Goal: Task Accomplishment & Management: Use online tool/utility

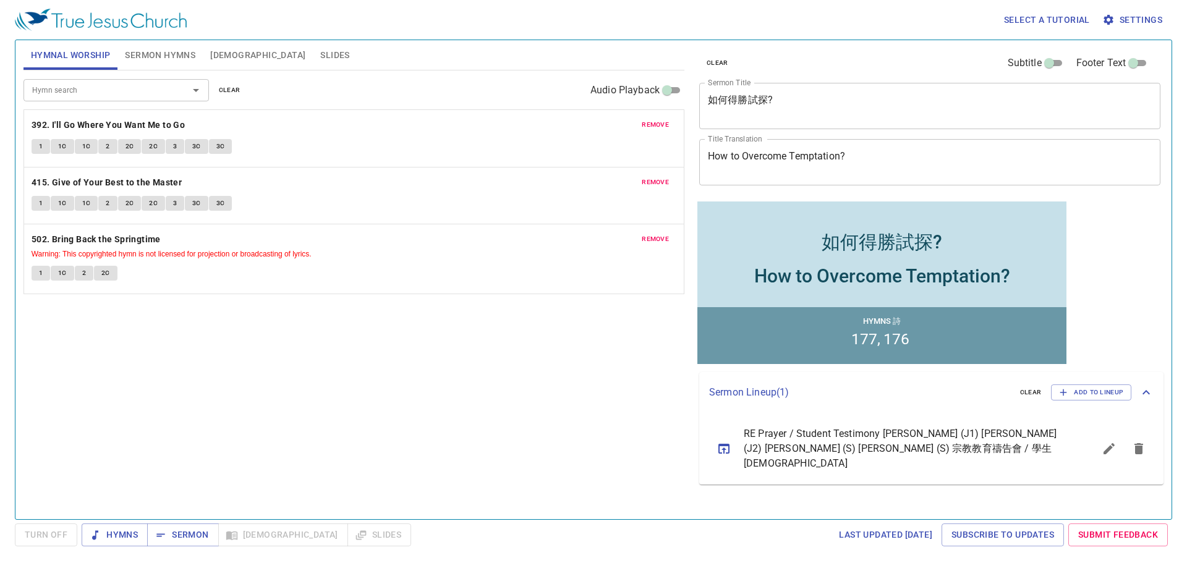
click at [231, 85] on span "clear" at bounding box center [230, 90] width 22 height 11
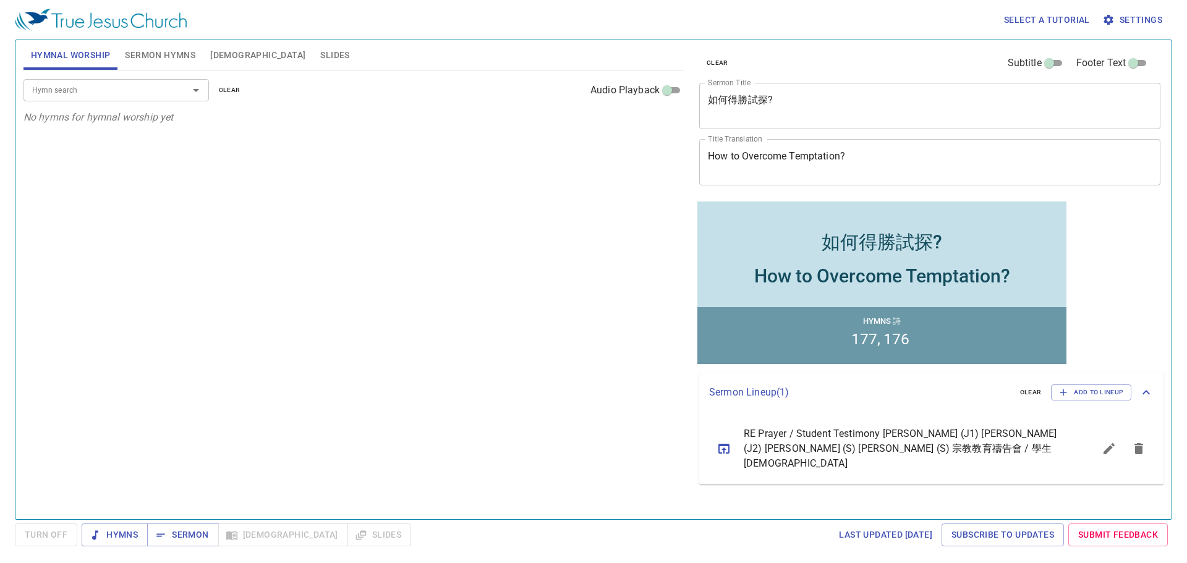
click at [183, 88] on div at bounding box center [187, 90] width 32 height 17
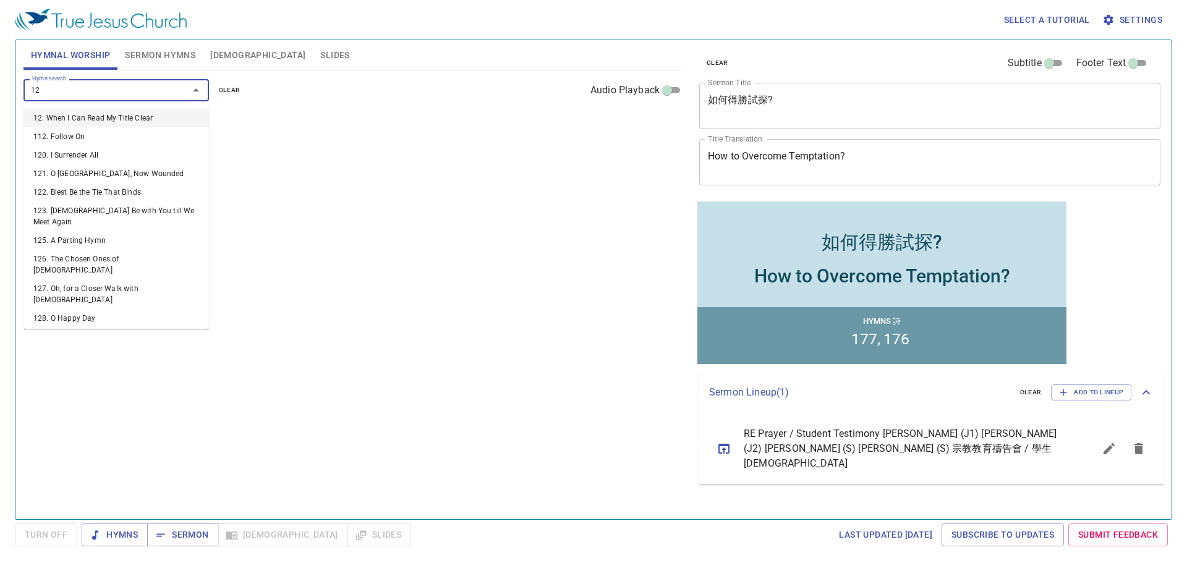
type input "120"
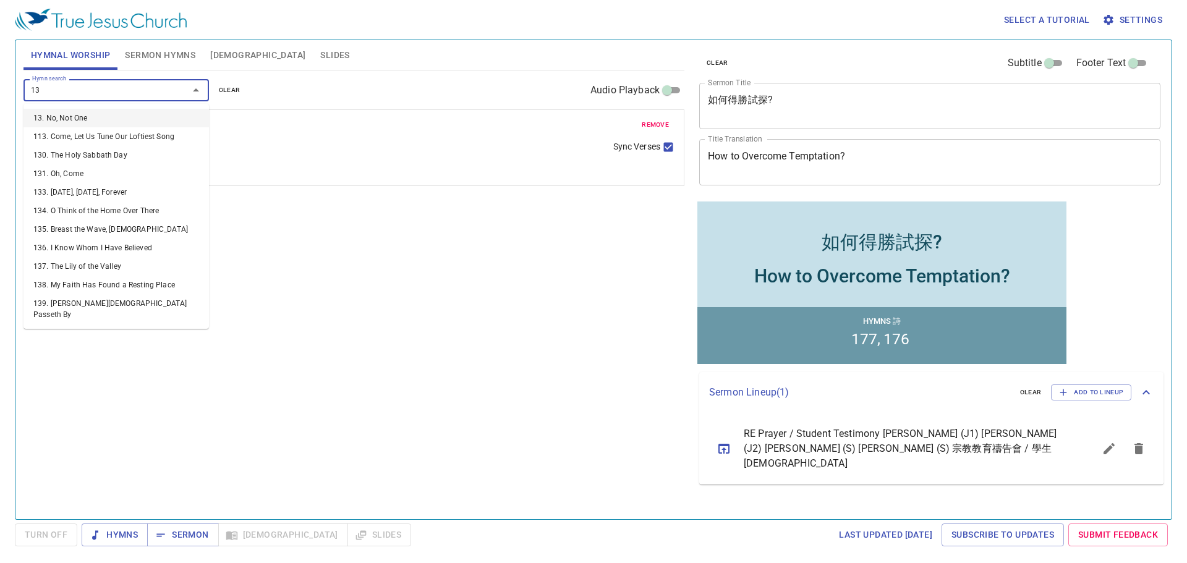
type input "136"
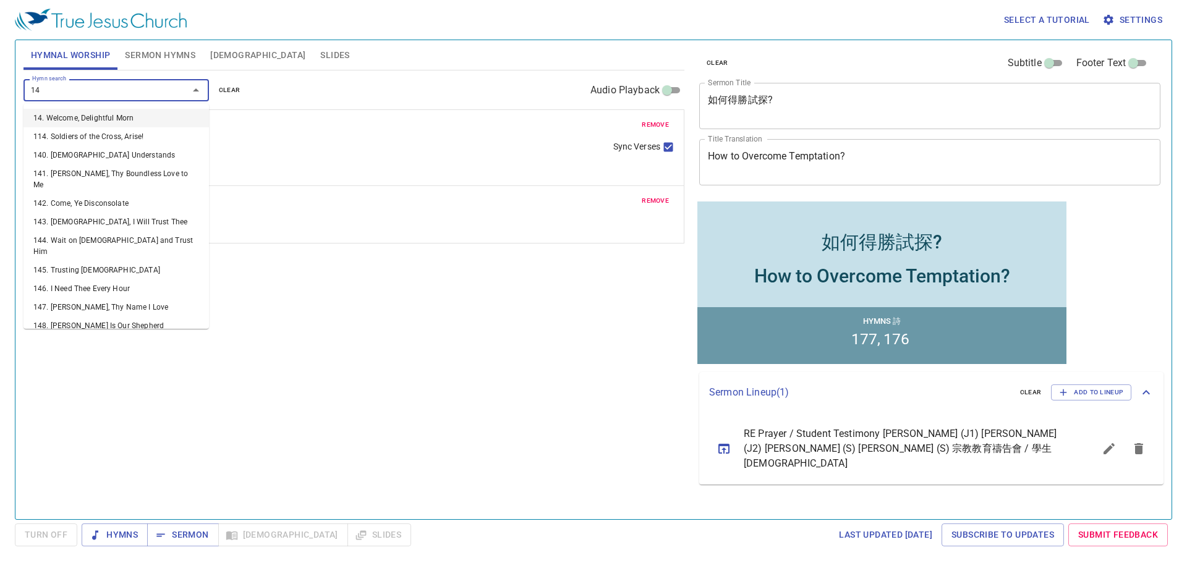
type input "146"
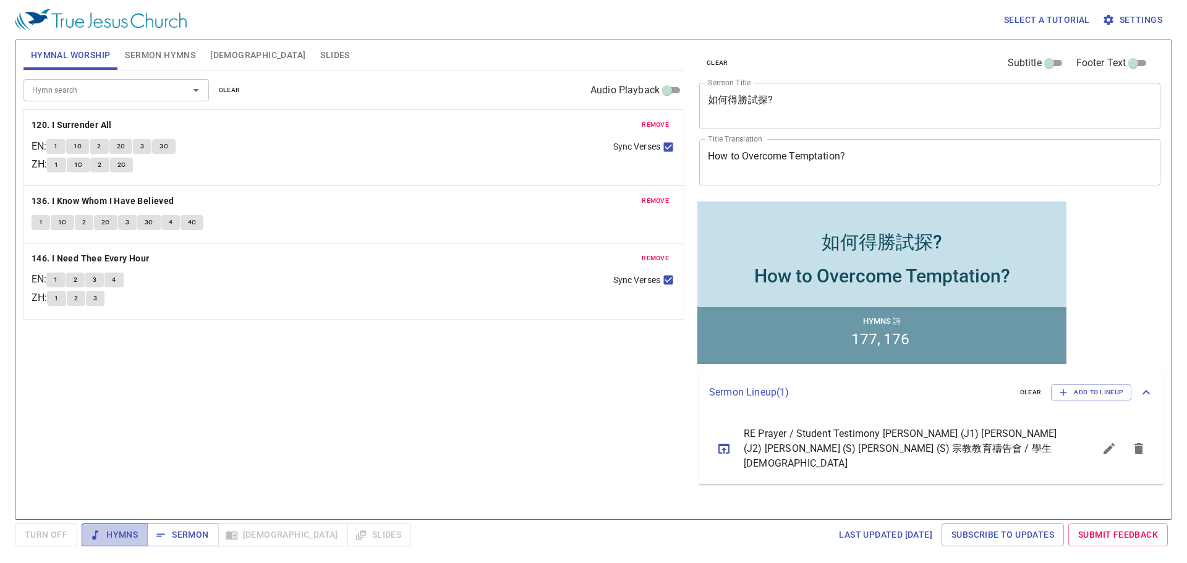
click at [117, 536] on span "Hymns" at bounding box center [114, 534] width 46 height 15
click at [171, 55] on span "Sermon Hymns" at bounding box center [160, 55] width 70 height 15
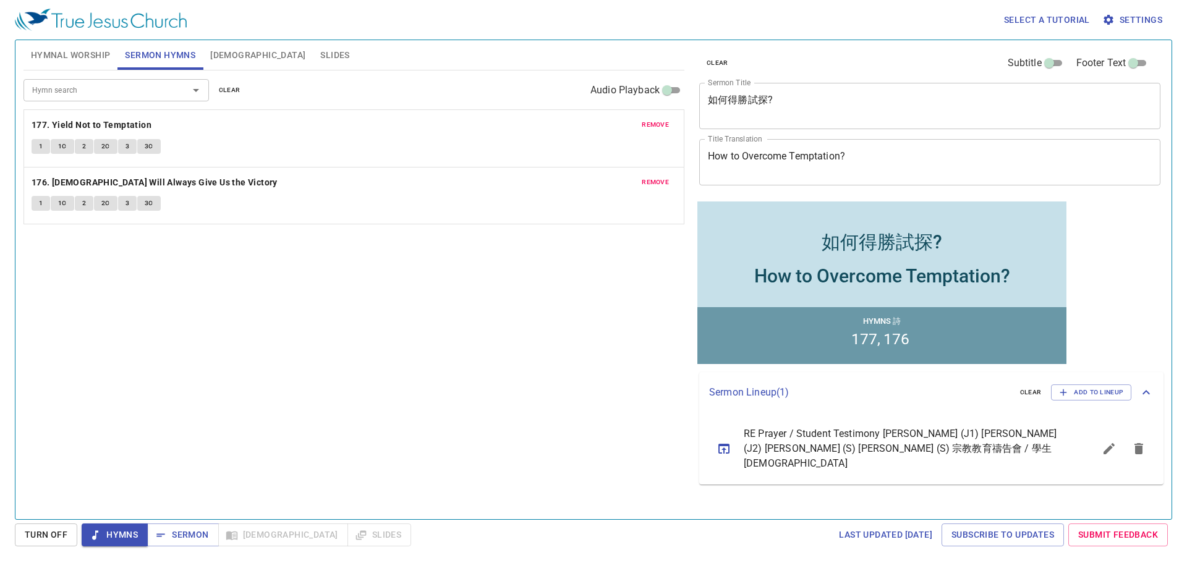
click at [231, 53] on span "[DEMOGRAPHIC_DATA]" at bounding box center [257, 55] width 95 height 15
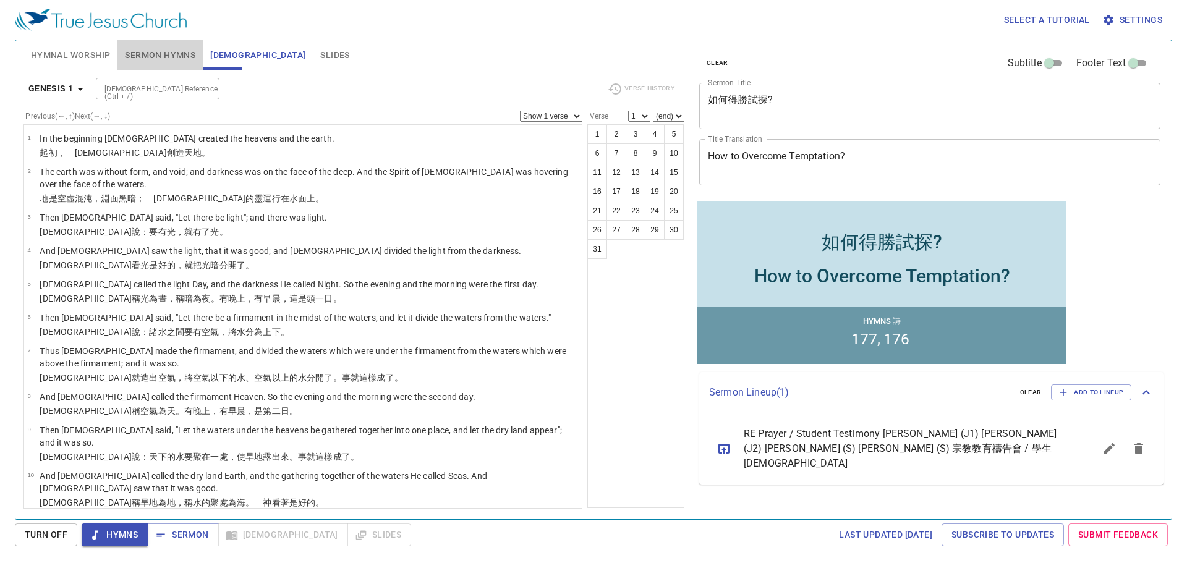
click at [161, 57] on span "Sermon Hymns" at bounding box center [160, 55] width 70 height 15
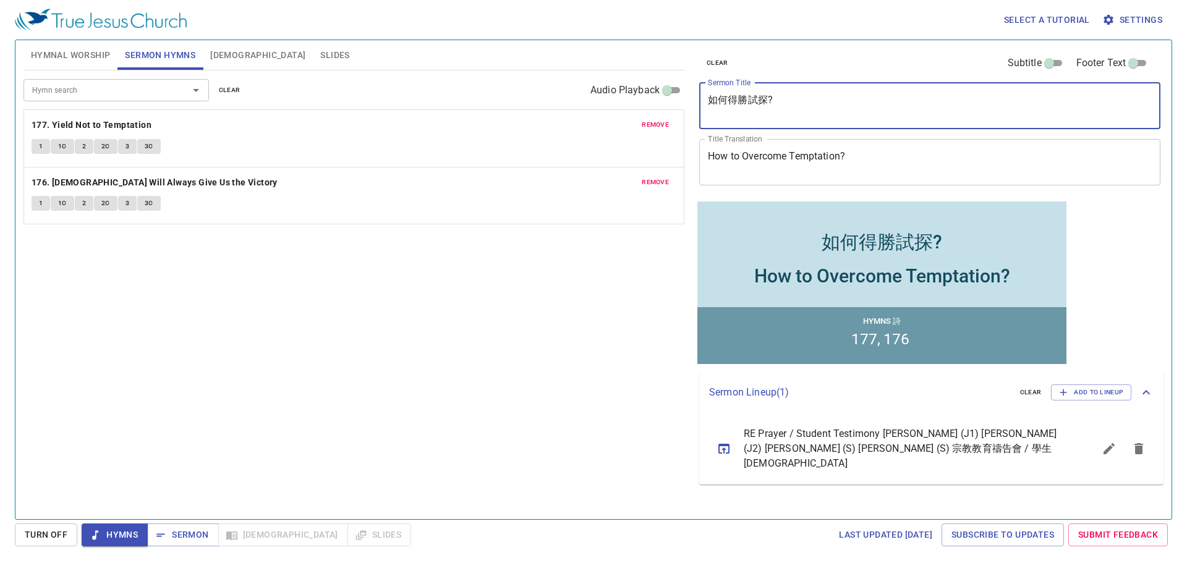
drag, startPoint x: 809, startPoint y: 107, endPoint x: 666, endPoint y: 97, distance: 143.7
click at [663, 97] on div "Hymnal Worship Sermon Hymns Bible Slides Hymn search Hymn search clear Audio Pl…" at bounding box center [594, 274] width 1150 height 479
paste textarea "當以父事為念 I Must Be About My Father’s Business"
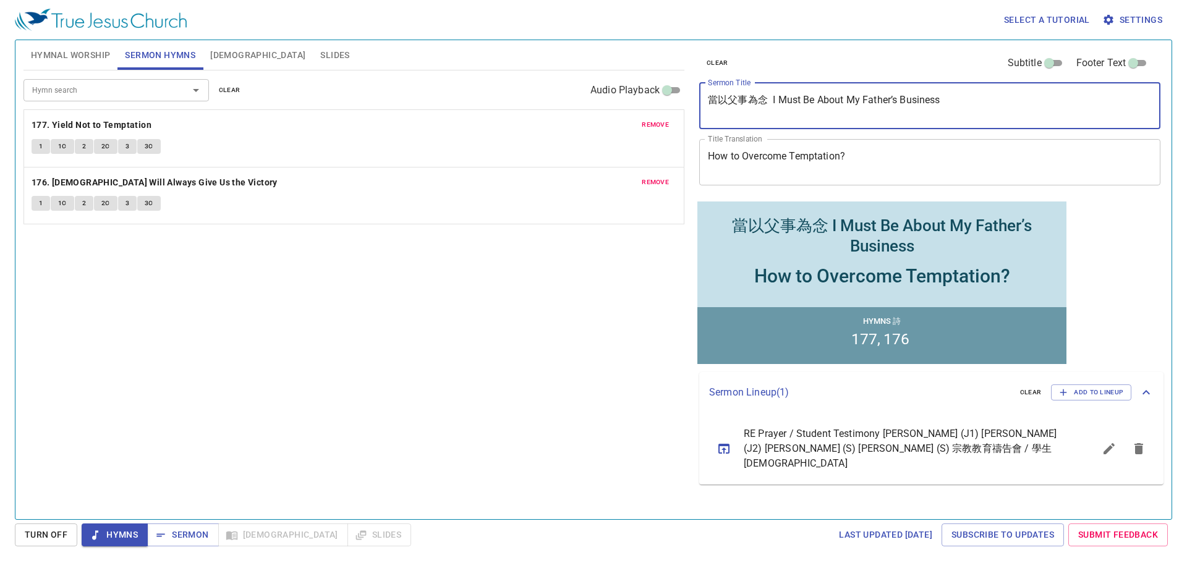
drag, startPoint x: 772, startPoint y: 99, endPoint x: 686, endPoint y: 101, distance: 85.9
click at [686, 101] on div "Hymnal Worship Sermon Hymns Bible Slides Hymn search Hymn search clear Audio Pl…" at bounding box center [594, 274] width 1150 height 479
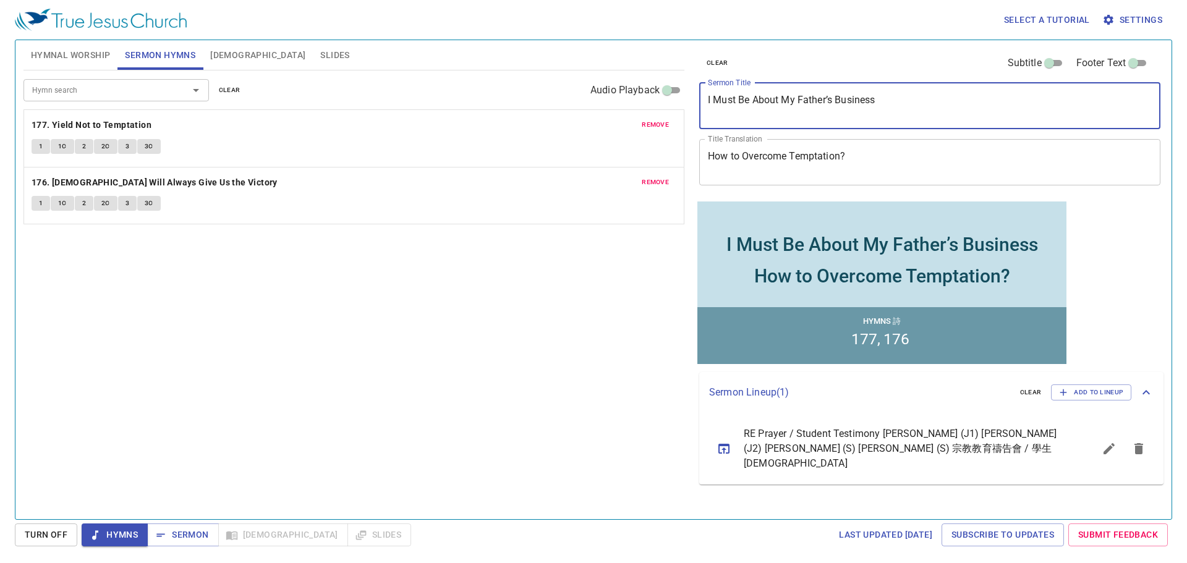
type textarea "I Must Be About My Father’s Business"
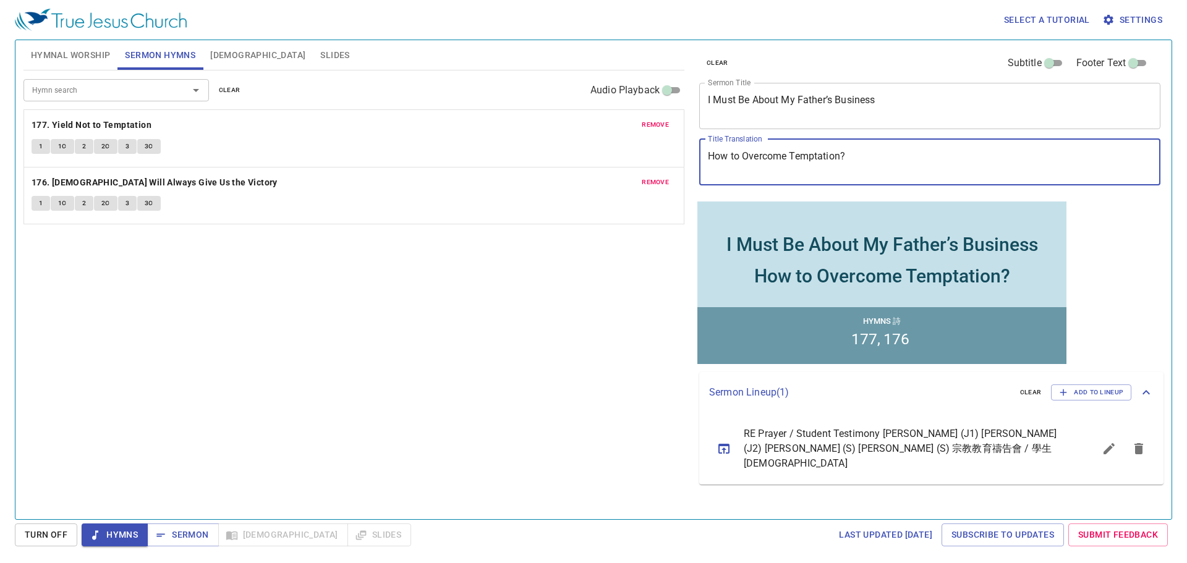
drag, startPoint x: 857, startPoint y: 151, endPoint x: 690, endPoint y: 156, distance: 166.9
click at [690, 156] on div "clear Subtitle Footer Text Sermon Title I Must Be About My Father’s Business x …" at bounding box center [928, 274] width 479 height 479
paste textarea "當以父事為念"
type textarea "當以父事為念"
click at [231, 88] on span "clear" at bounding box center [230, 90] width 22 height 11
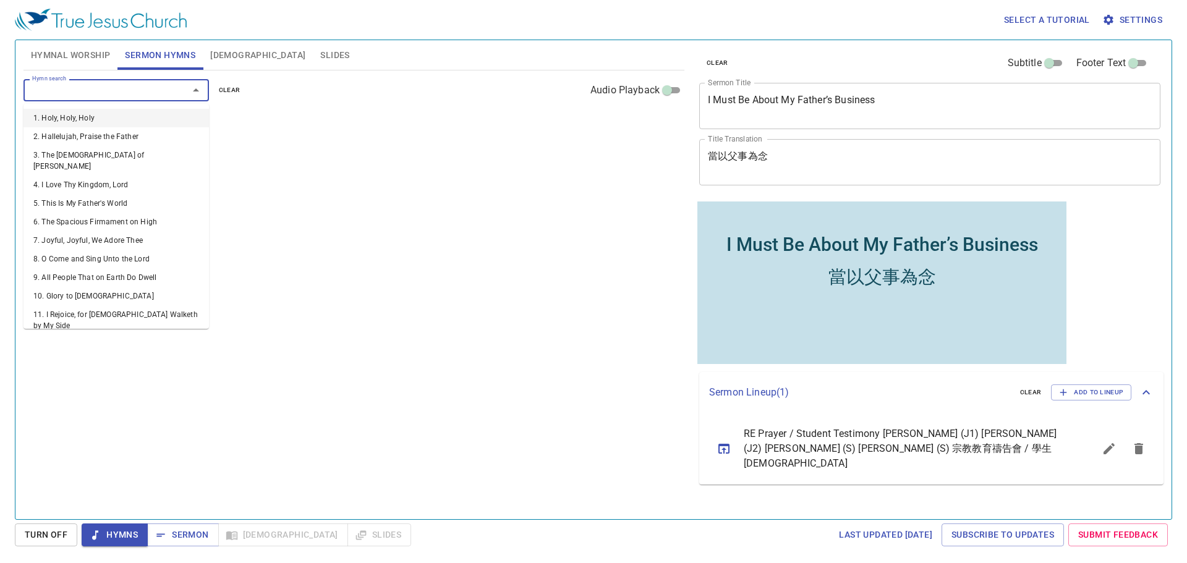
click at [135, 89] on input "Hymn search" at bounding box center [98, 90] width 142 height 14
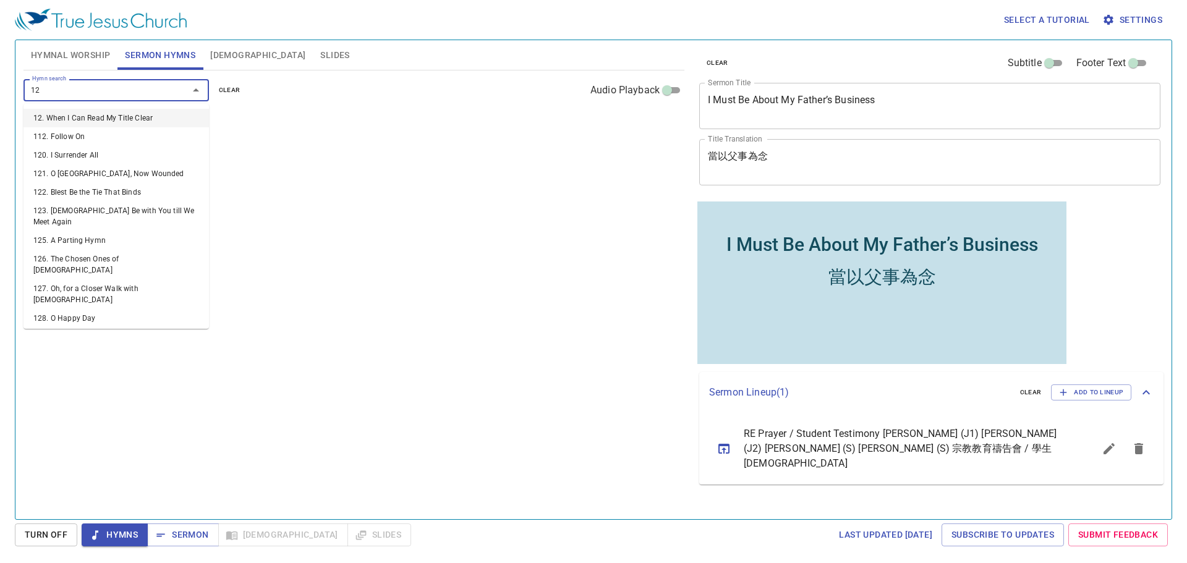
type input "129"
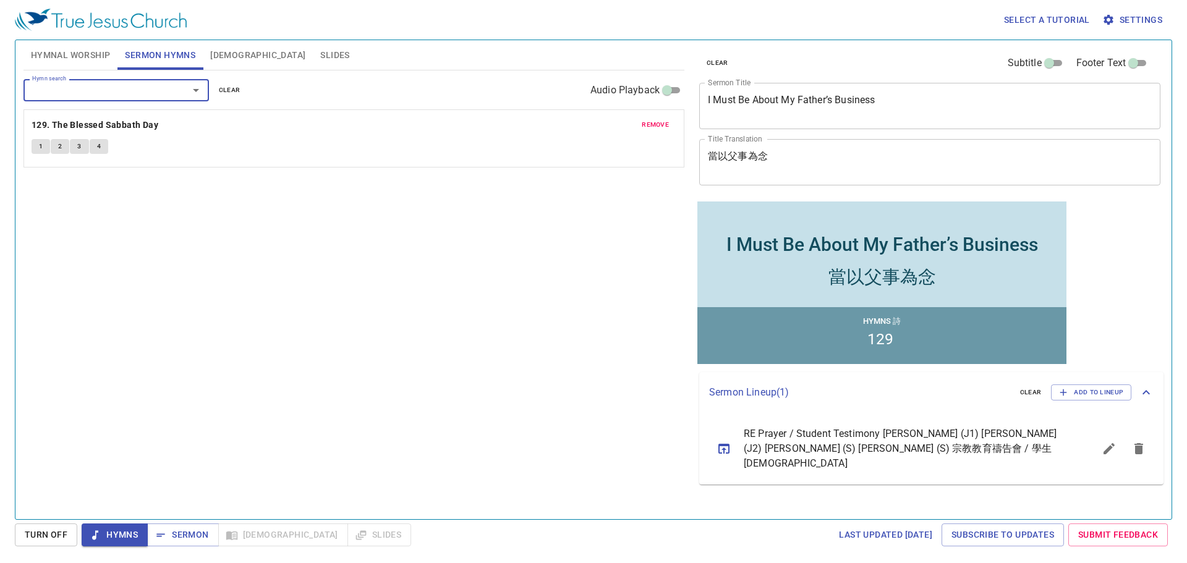
type input "2"
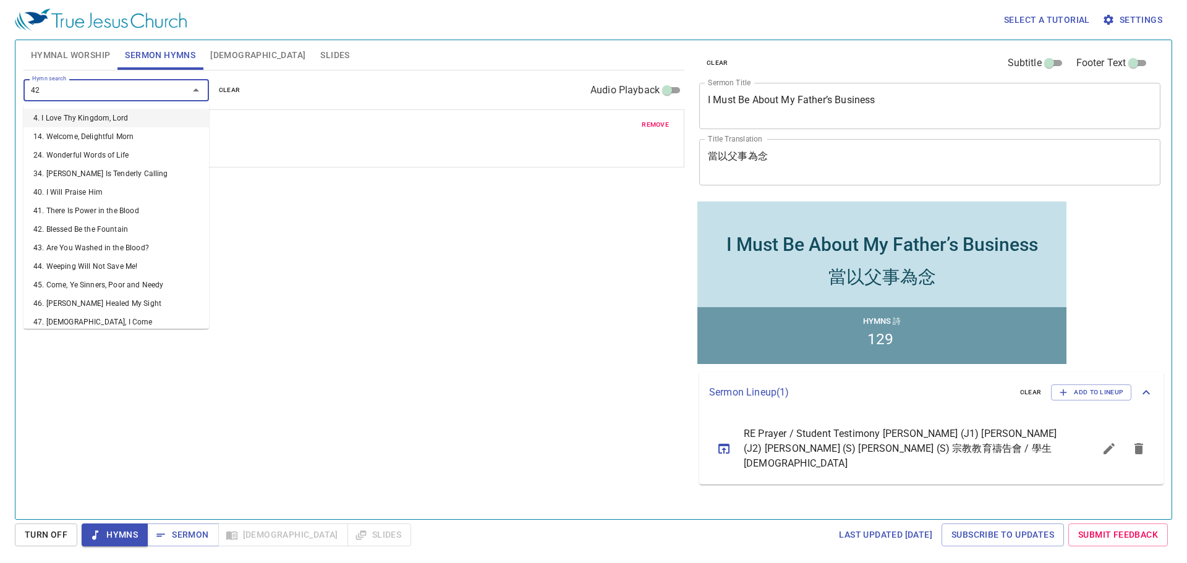
type input "424"
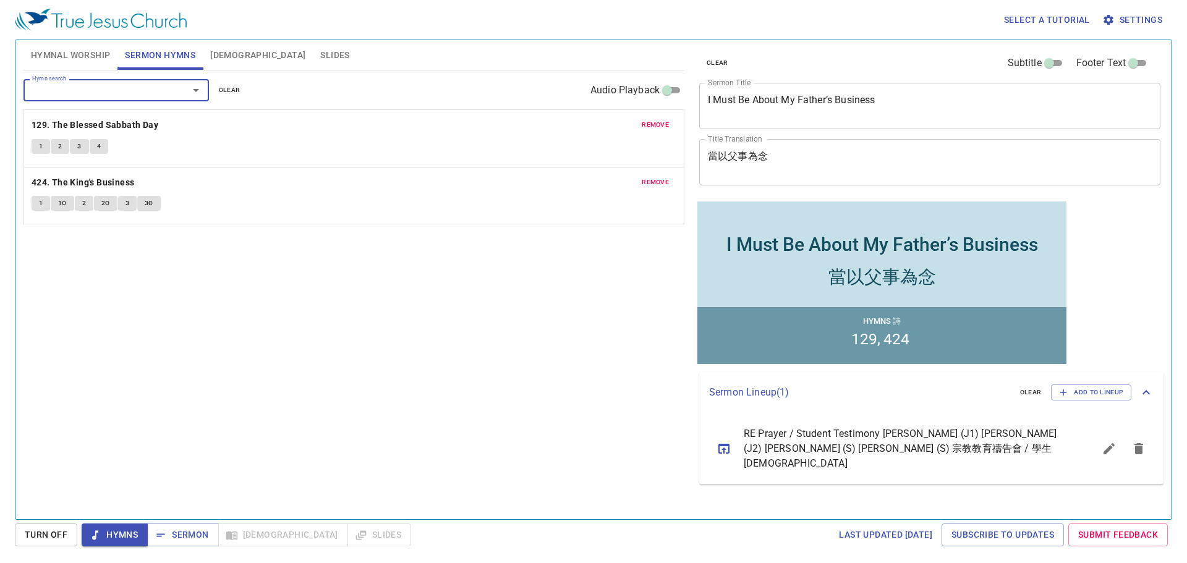
click at [1138, 445] on icon "sermon lineup list" at bounding box center [1138, 448] width 9 height 11
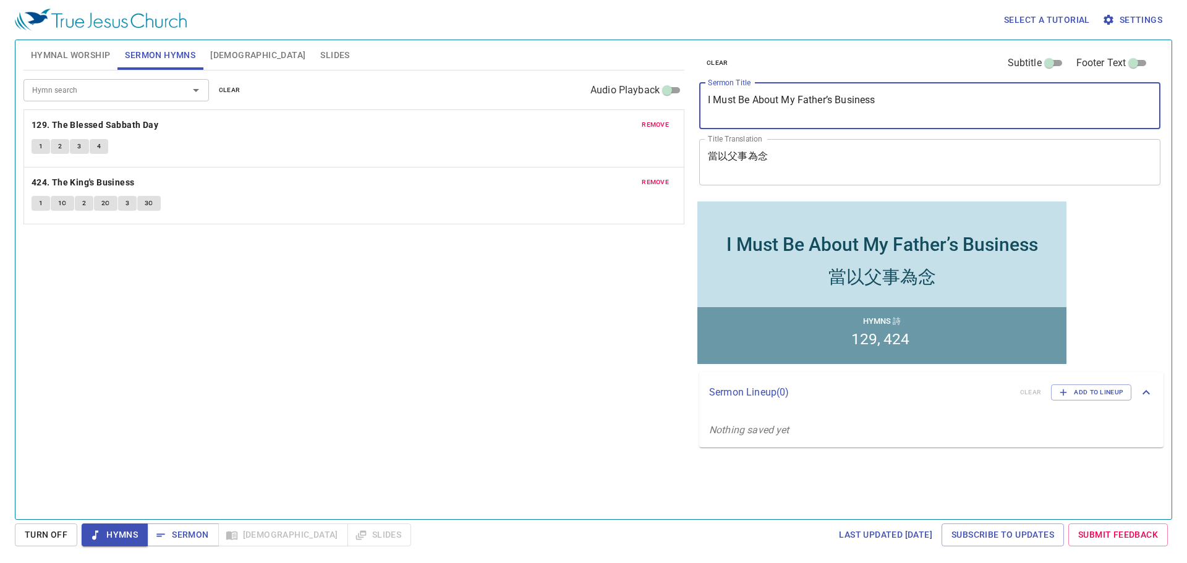
drag, startPoint x: 887, startPoint y: 96, endPoint x: 698, endPoint y: 99, distance: 189.8
click at [698, 99] on div "clear Subtitle Footer Text Sermon Title I Must Be About My Father’s Business x …" at bounding box center [928, 119] width 469 height 158
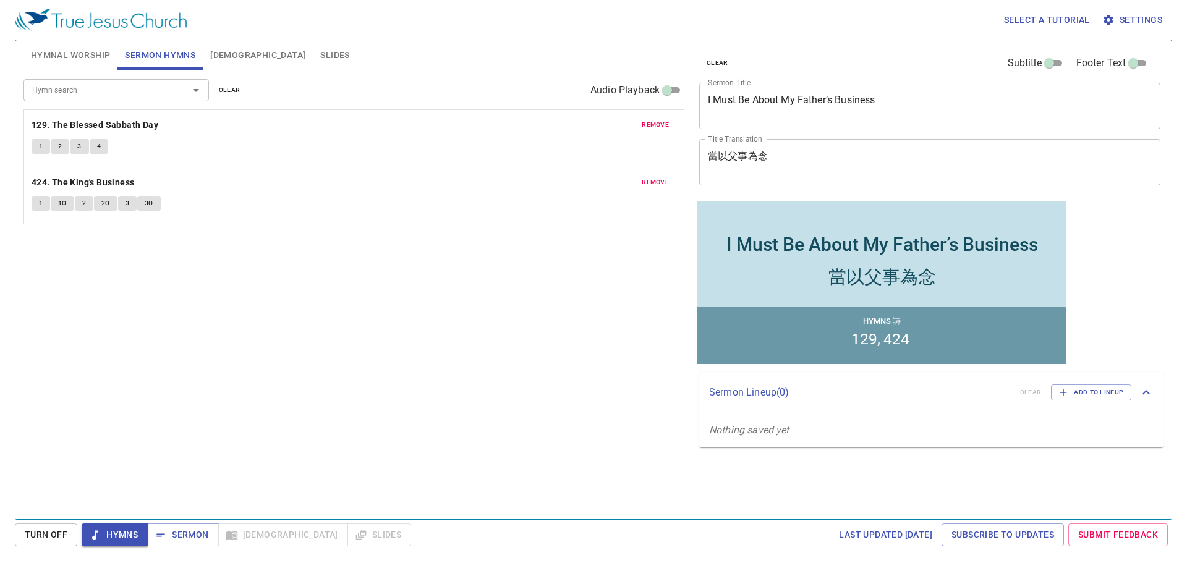
click at [39, 146] on span "1" at bounding box center [41, 146] width 4 height 11
click at [66, 56] on span "Hymnal Worship" at bounding box center [71, 55] width 80 height 15
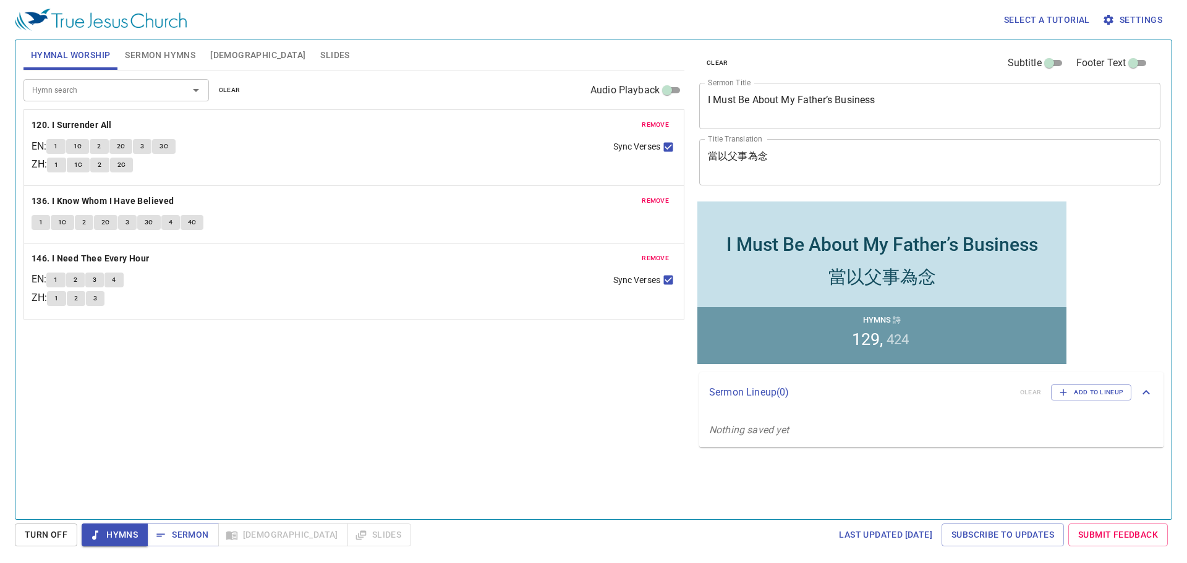
click at [56, 147] on button "1" at bounding box center [55, 146] width 19 height 15
click at [164, 196] on b "136. I Know Whom I Have Believed" at bounding box center [103, 200] width 143 height 15
click at [39, 222] on span "1" at bounding box center [41, 222] width 4 height 11
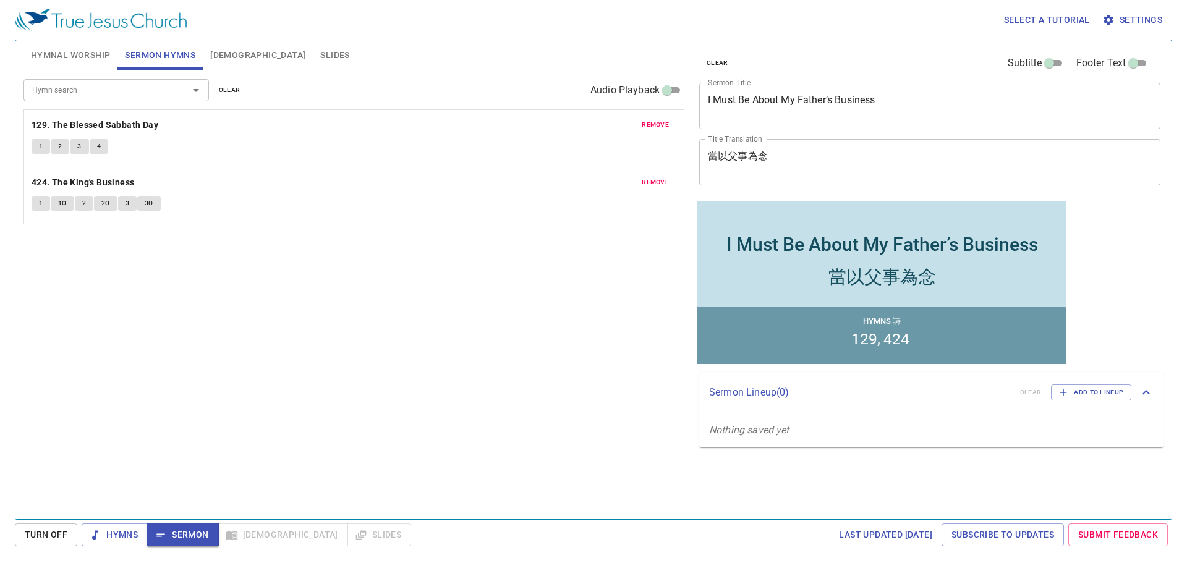
click at [224, 56] on span "[DEMOGRAPHIC_DATA]" at bounding box center [257, 55] width 95 height 15
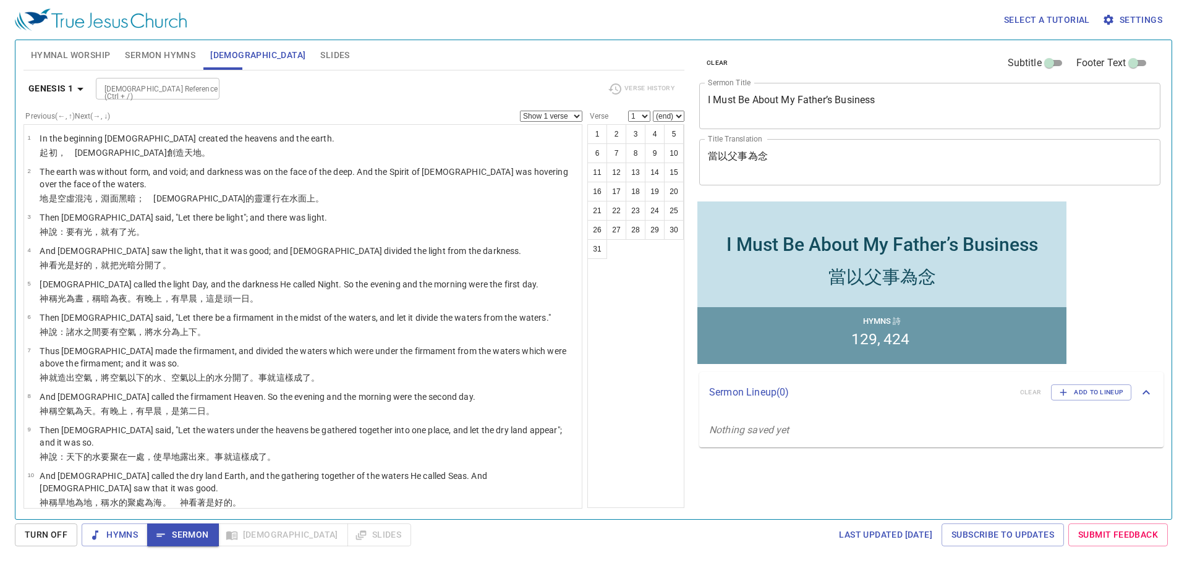
click at [156, 90] on input "[DEMOGRAPHIC_DATA] Reference (Ctrl + /)" at bounding box center [148, 89] width 96 height 14
click at [109, 85] on input "lu 21:41" at bounding box center [148, 82] width 96 height 14
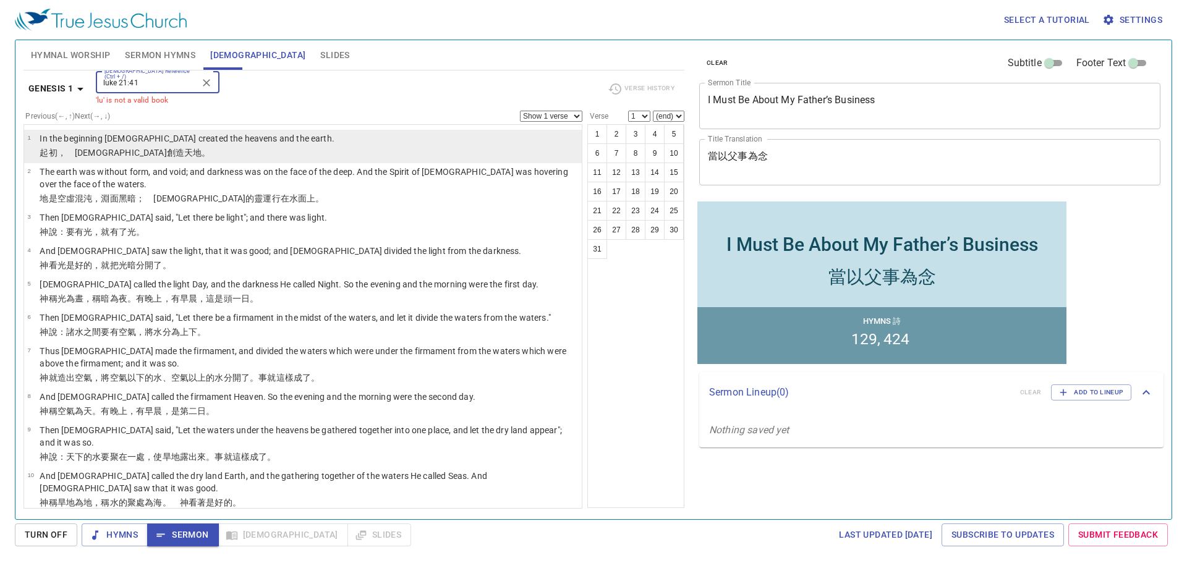
type input "luke 21:41"
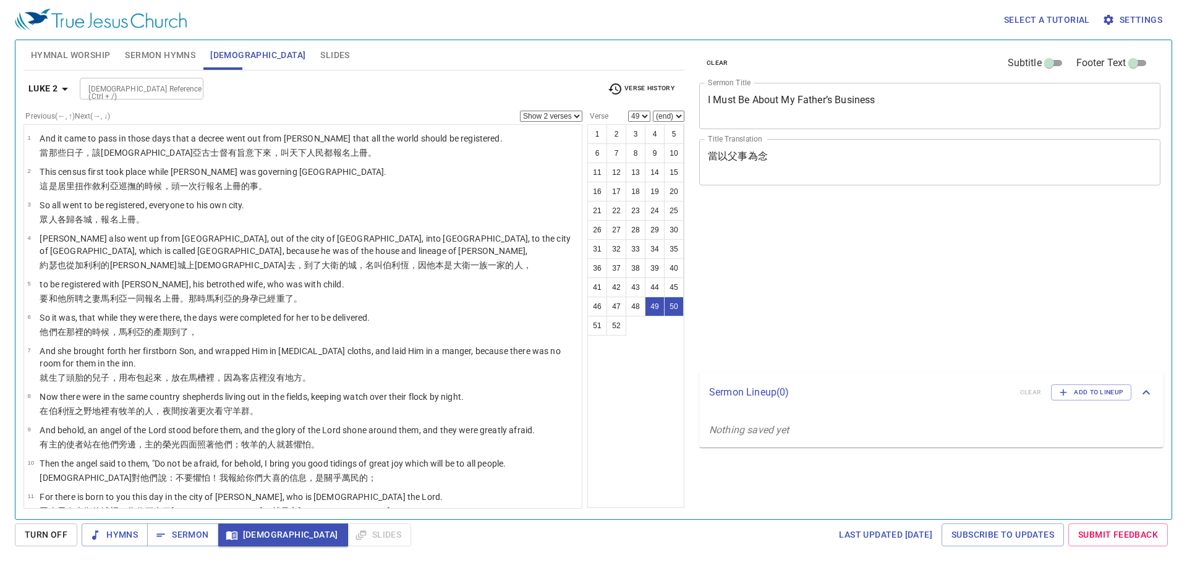
select select "2"
select select "49"
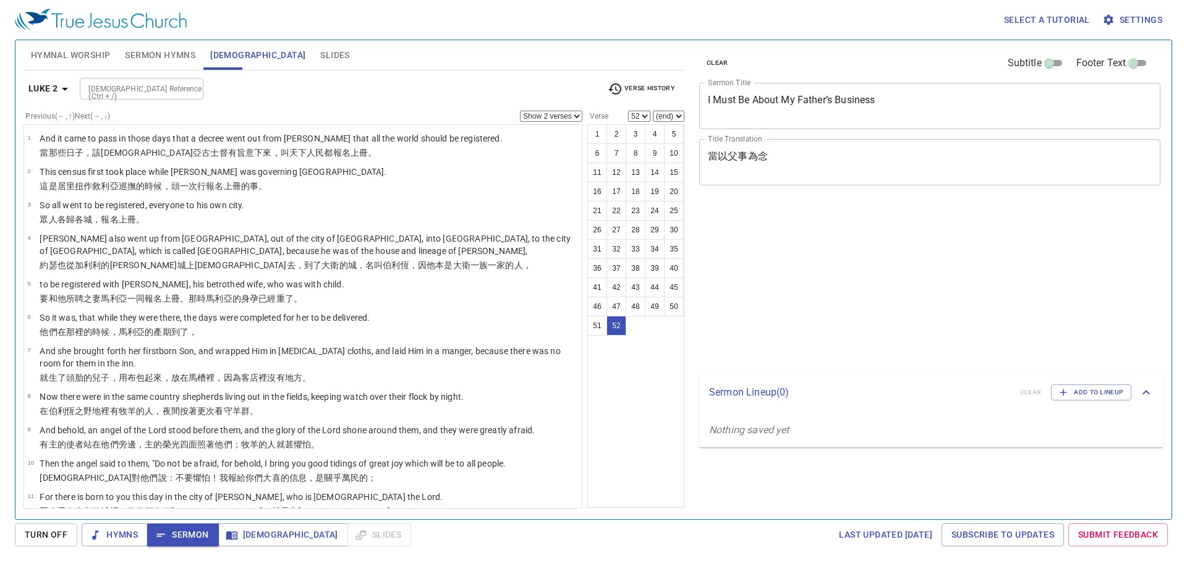
select select "2"
select select "52"
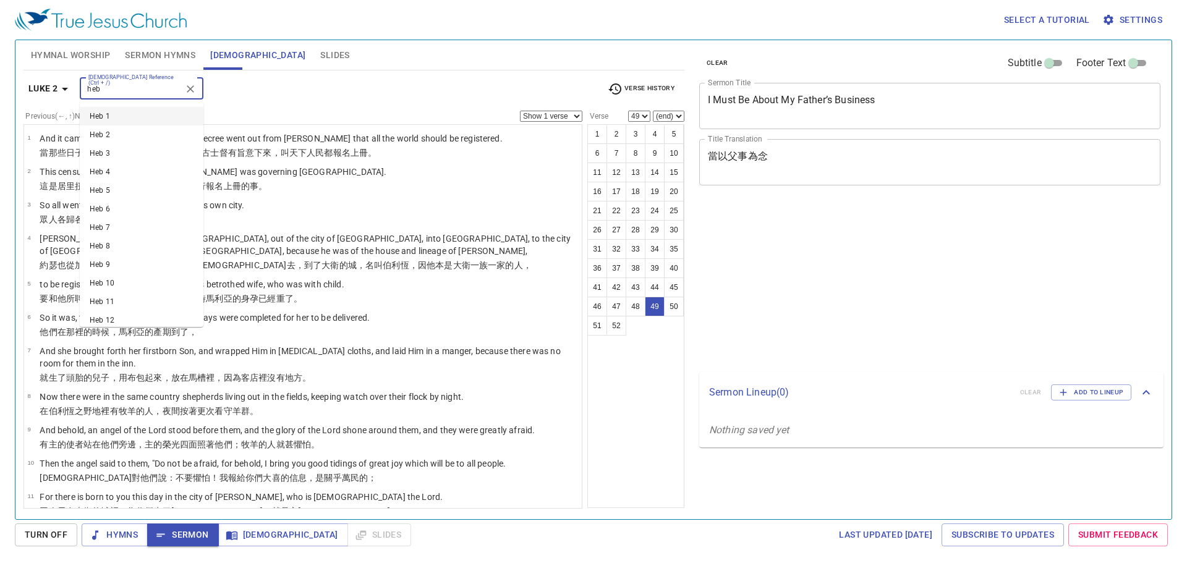
select select "49"
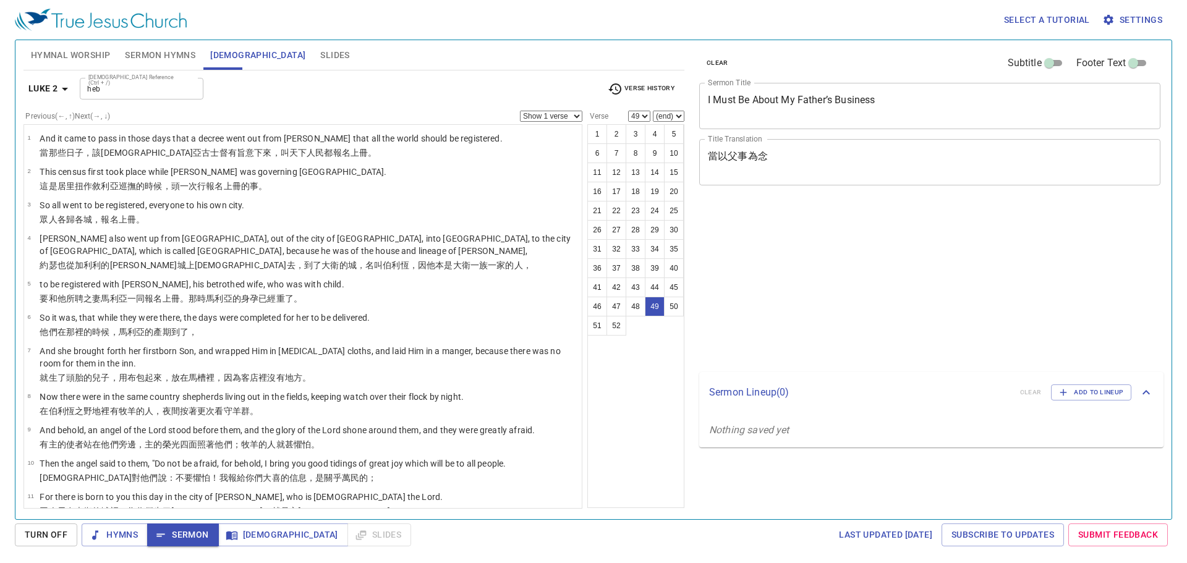
select select "49"
select select "2"
select select "48"
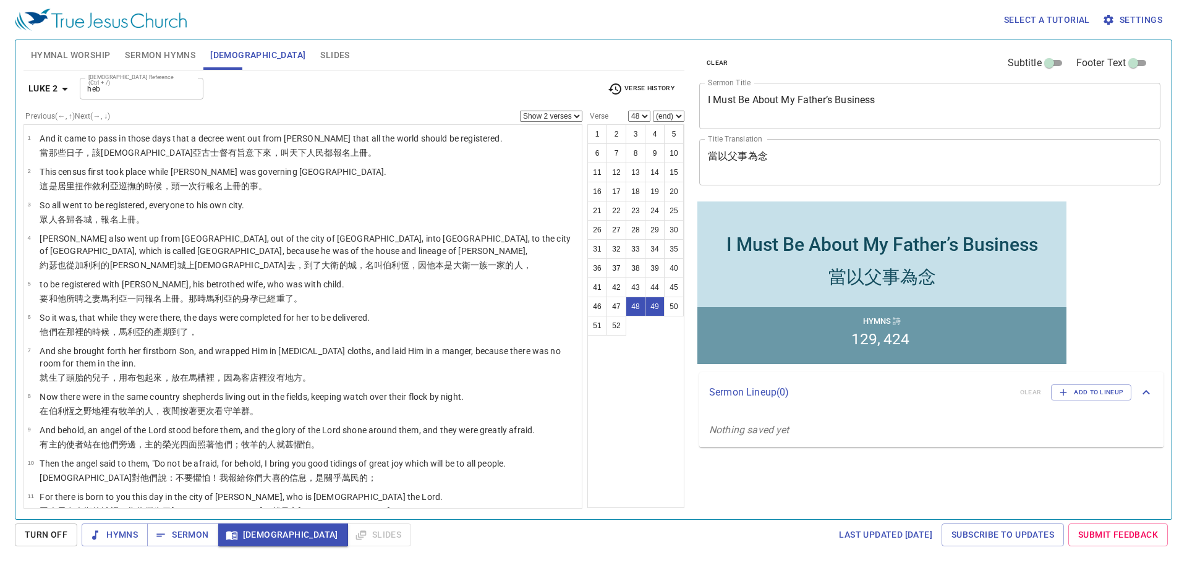
scroll to position [1548, 0]
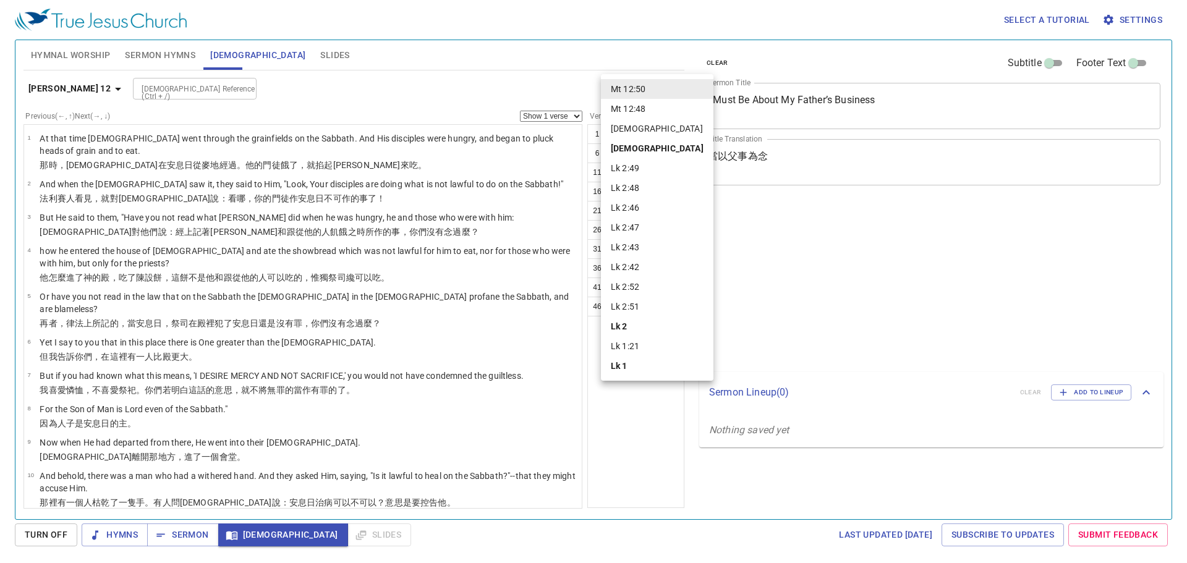
select select "50"
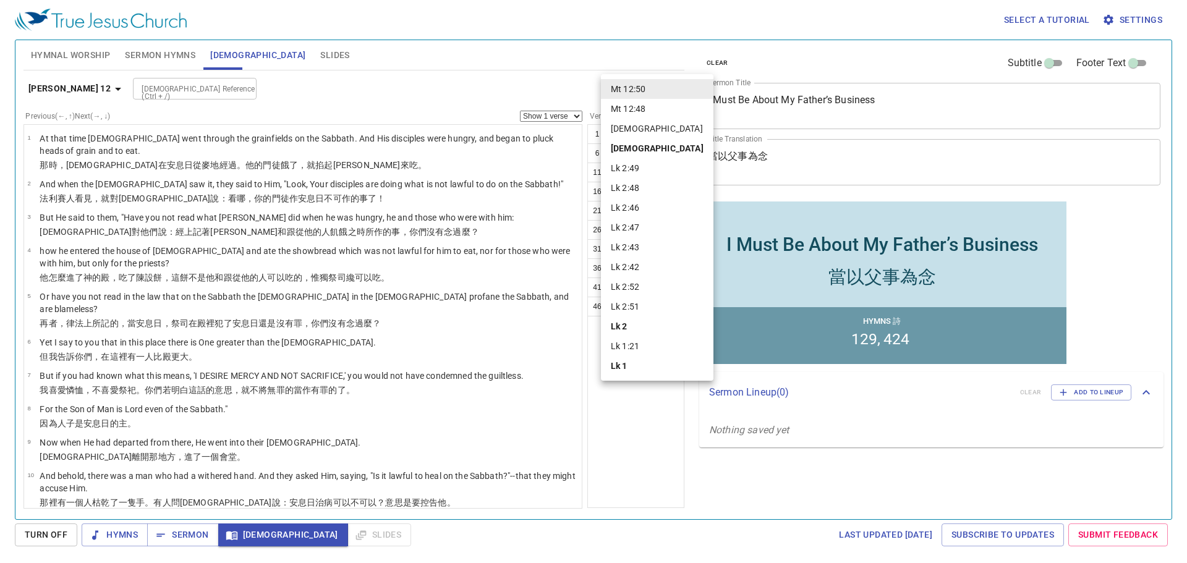
scroll to position [1481, 0]
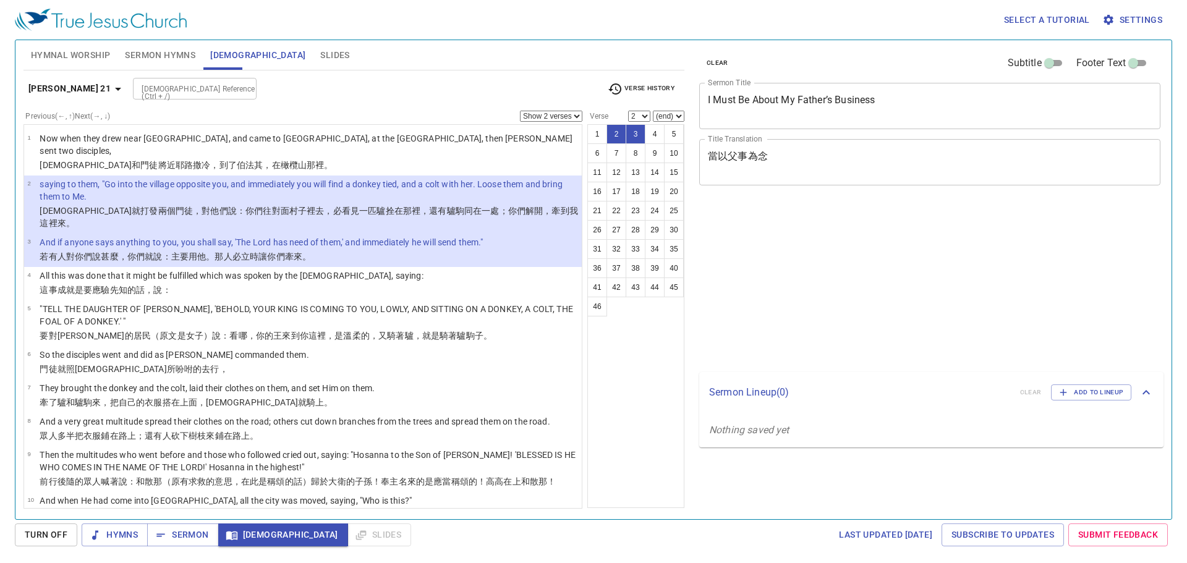
select select "2"
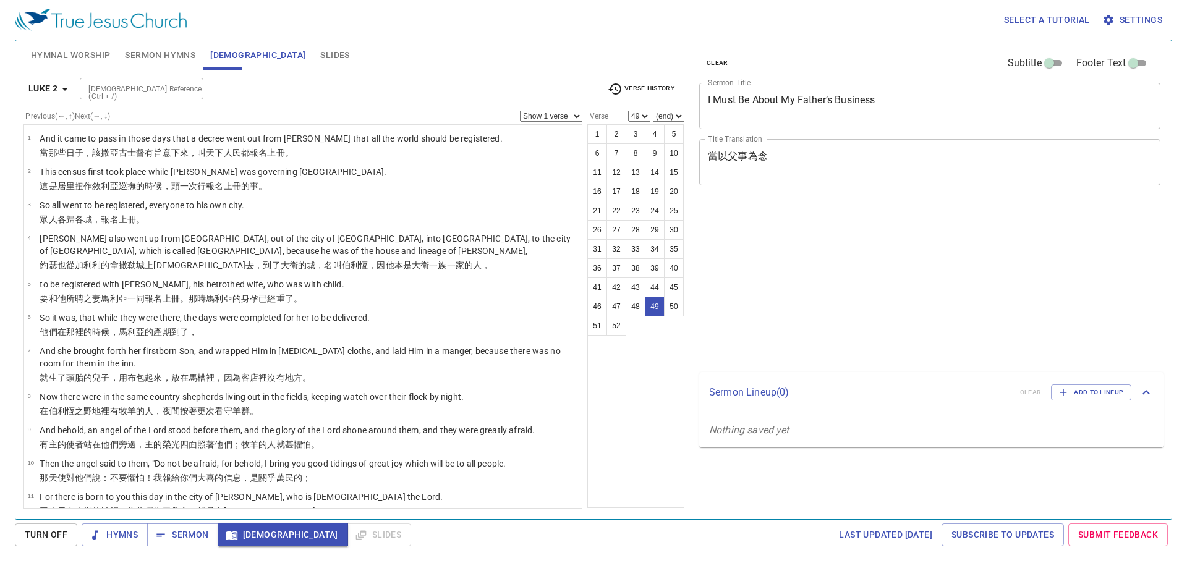
select select "49"
select select "52"
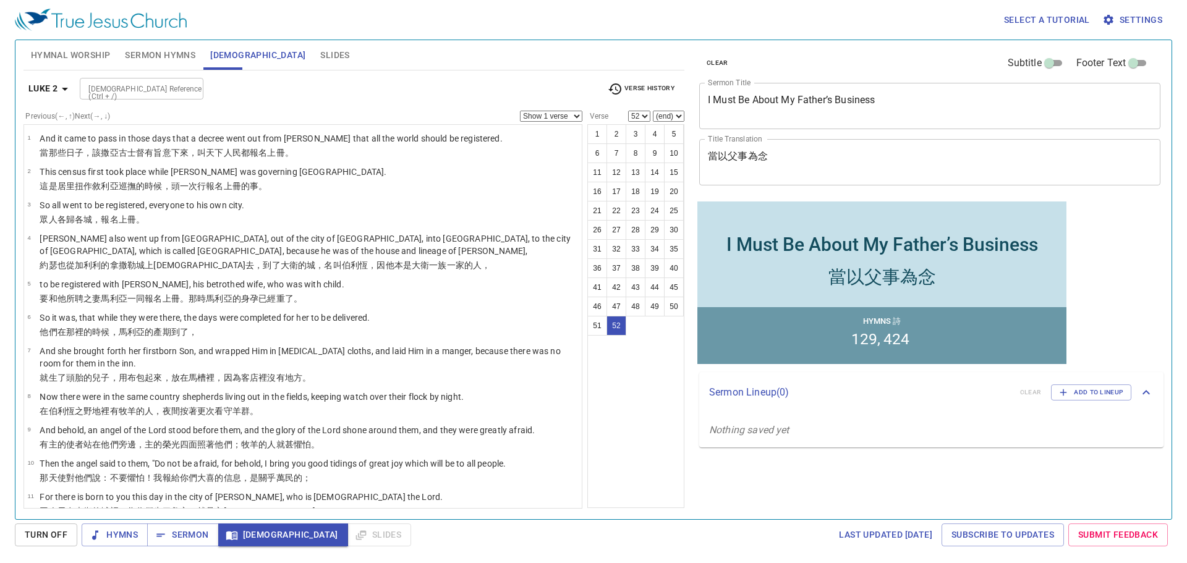
scroll to position [1548, 0]
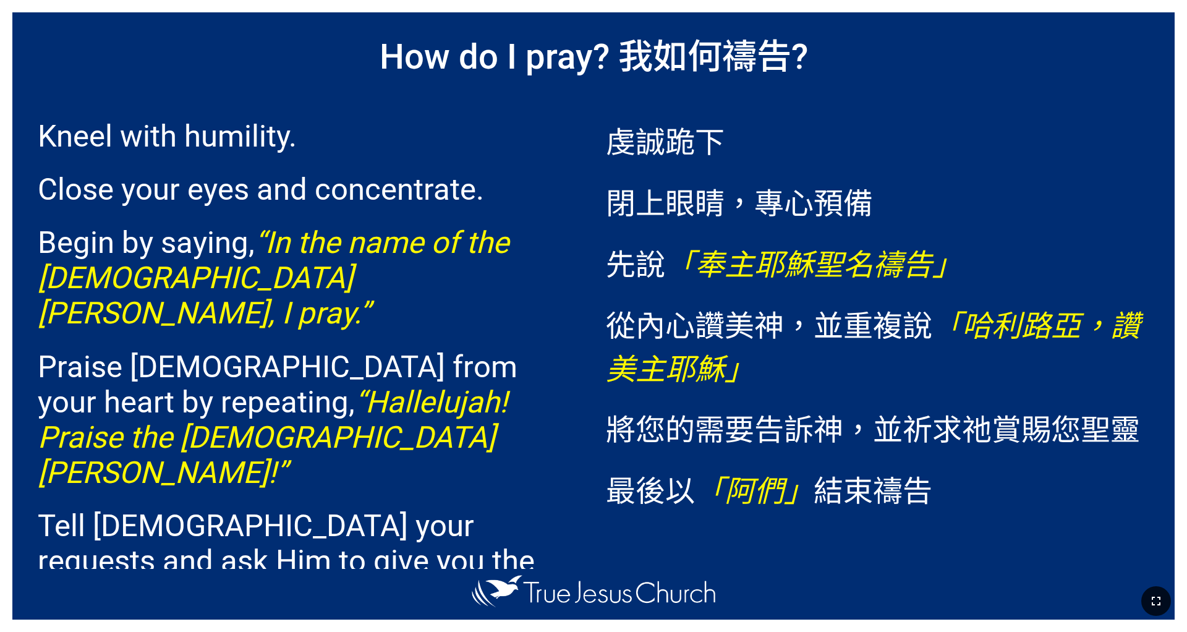
click at [790, 493] on icon "button" at bounding box center [1155, 600] width 15 height 15
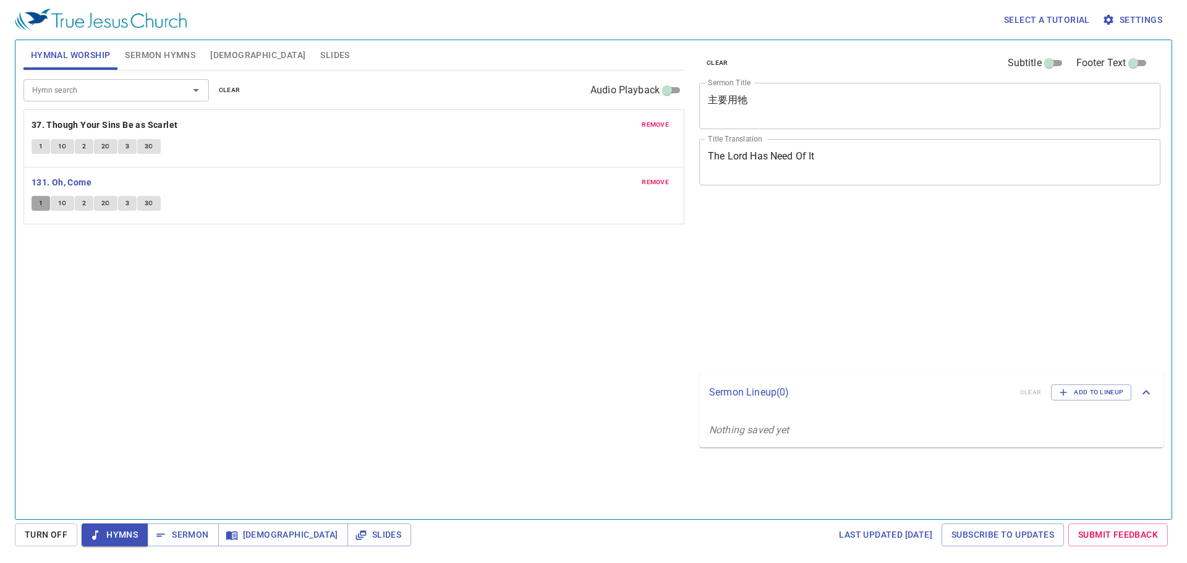
click at [37, 203] on button "1" at bounding box center [41, 203] width 19 height 15
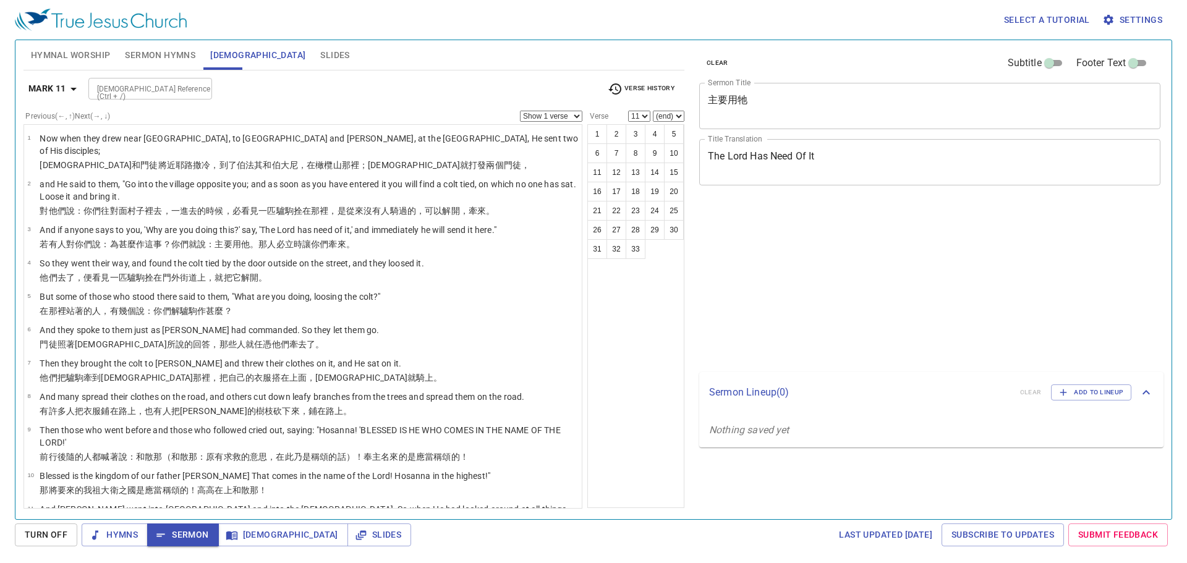
select select "11"
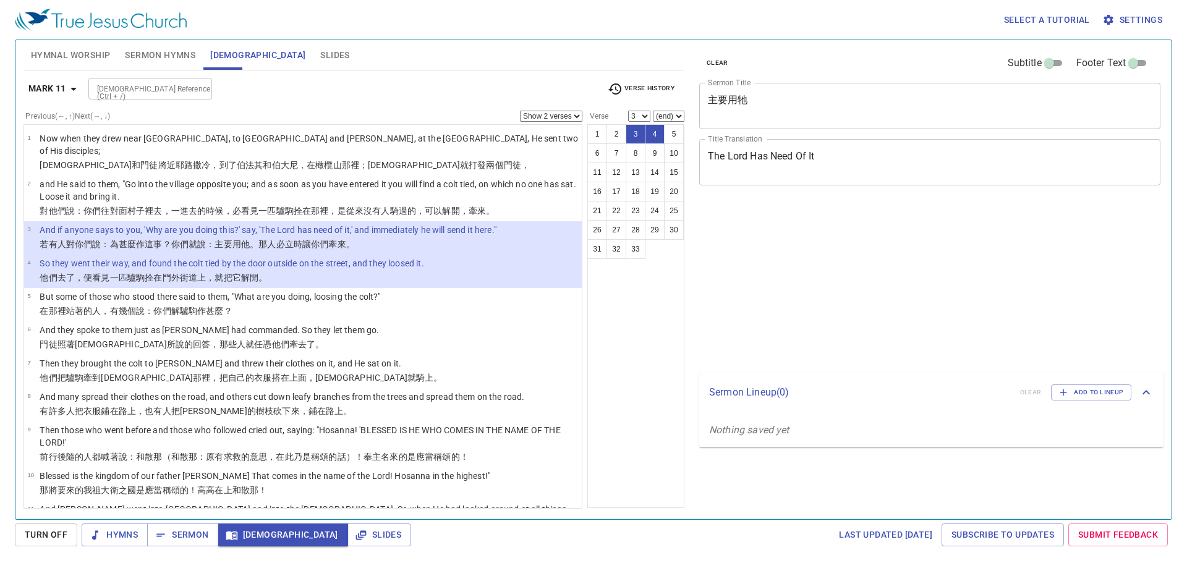
select select "2"
select select "3"
select select "2"
select select "3"
select select "2"
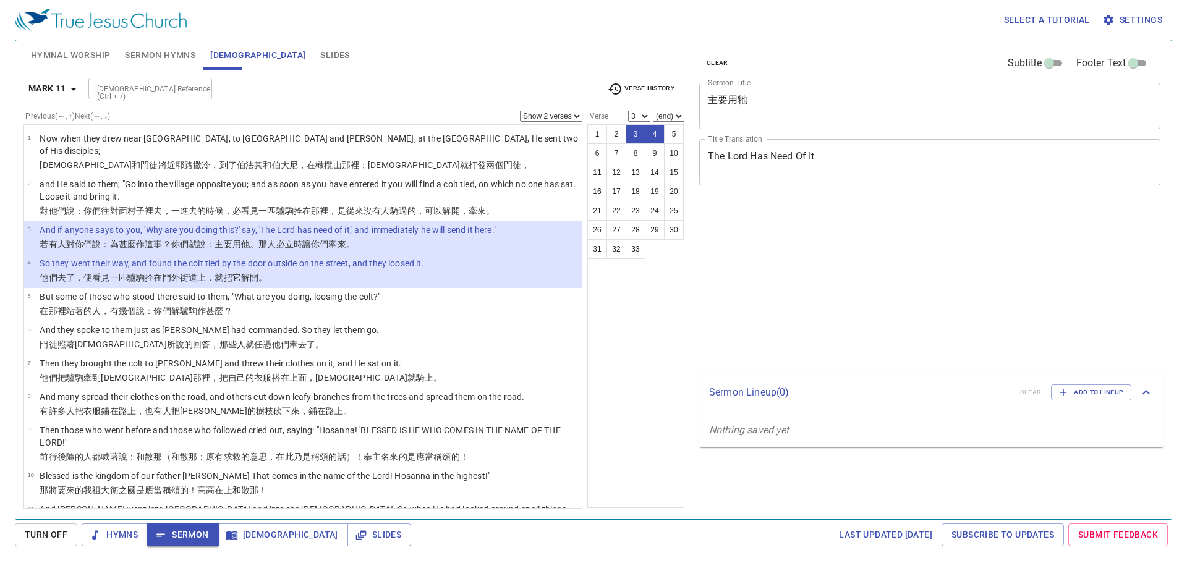
select select "3"
select select "2"
select select "3"
select select "2"
select select "3"
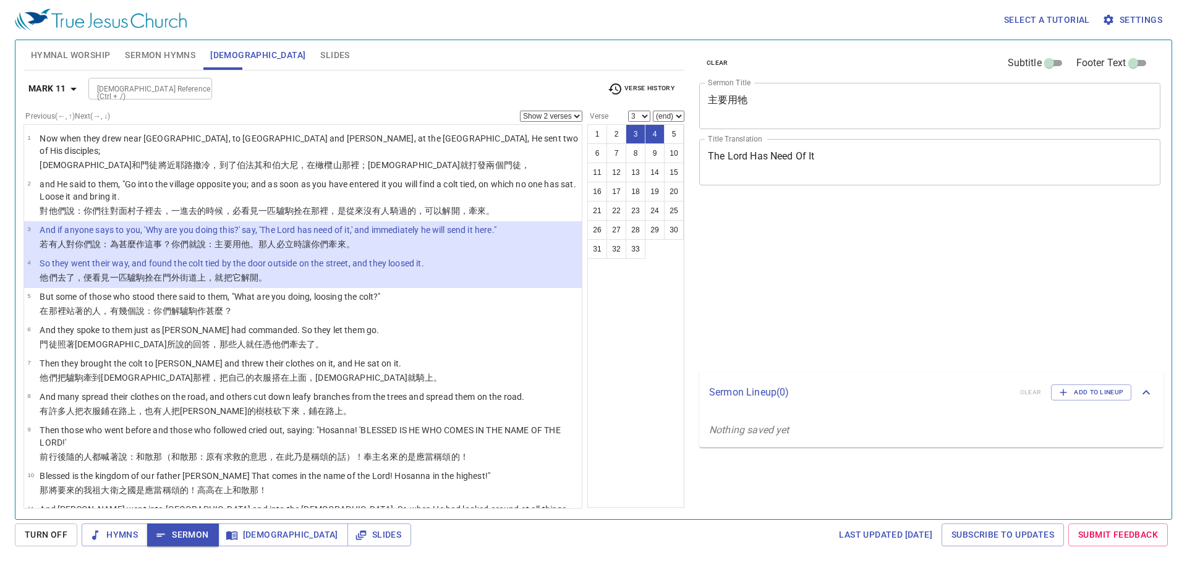
select select "2"
select select "3"
